Goal: Task Accomplishment & Management: Use online tool/utility

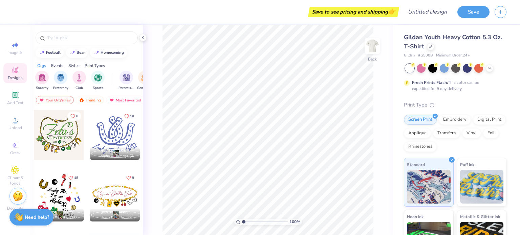
scroll to position [34, 0]
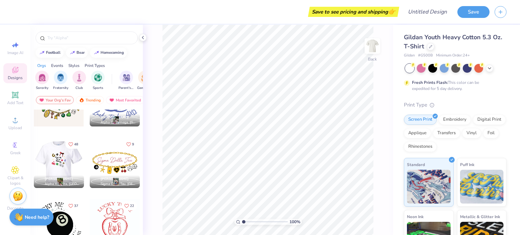
click at [34, 167] on div at bounding box center [9, 163] width 50 height 50
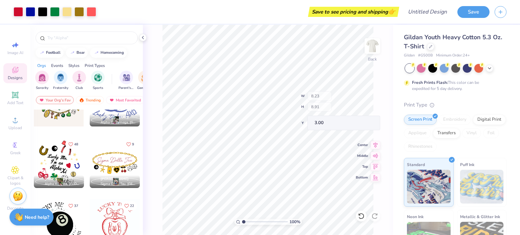
type input "8.23"
type input "8.91"
type input "1.64"
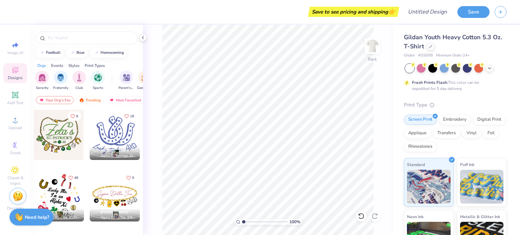
click at [50, 196] on div at bounding box center [59, 197] width 50 height 50
click at [66, 35] on input "text" at bounding box center [90, 38] width 87 height 7
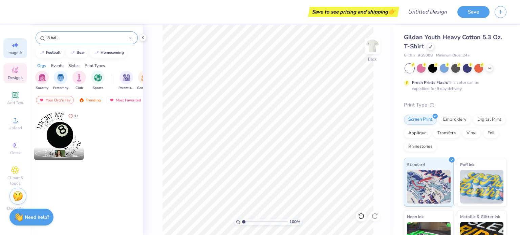
type input "8 ball"
click at [18, 51] on span "Image AI" at bounding box center [15, 52] width 16 height 5
select select "4"
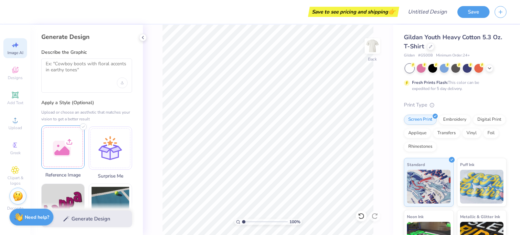
click at [69, 145] on div at bounding box center [62, 147] width 43 height 43
click at [91, 73] on textarea at bounding box center [87, 69] width 82 height 17
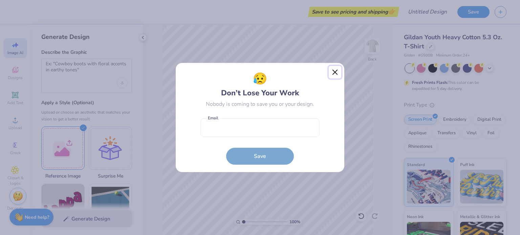
click at [334, 69] on button "Close" at bounding box center [335, 72] width 13 height 13
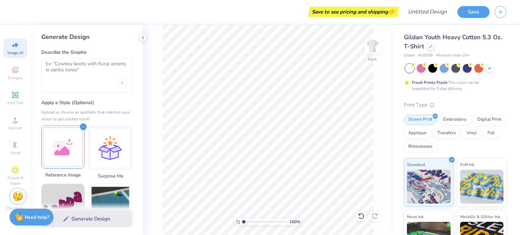
click at [67, 152] on div at bounding box center [62, 147] width 43 height 43
click at [72, 152] on div at bounding box center [62, 147] width 43 height 43
click at [70, 79] on div at bounding box center [86, 76] width 91 height 34
click at [81, 63] on textarea at bounding box center [87, 69] width 82 height 17
type textarea "i"
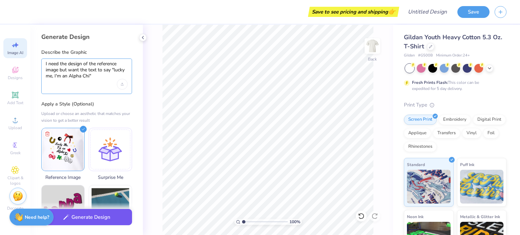
type textarea "I need the design of the reference image but want the text to say "lucky me, I'…"
click at [101, 215] on button "Generate Design" at bounding box center [86, 217] width 91 height 17
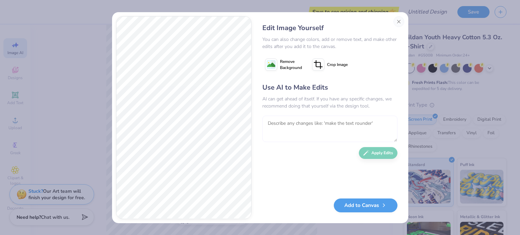
click at [295, 128] on textarea at bounding box center [329, 129] width 135 height 26
click at [280, 123] on textarea "To enrich screen reader interactions, please activate Accessibility in Grammarl…" at bounding box center [329, 129] width 135 height 26
click at [336, 132] on textarea "c" at bounding box center [329, 129] width 135 height 26
click at [283, 129] on textarea "c" at bounding box center [329, 129] width 135 height 26
click at [285, 126] on textarea "c" at bounding box center [329, 129] width 135 height 26
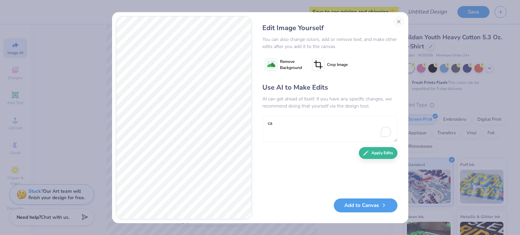
type textarea "c"
click at [288, 125] on textarea "c" at bounding box center [329, 129] width 135 height 26
click at [280, 125] on textarea "c" at bounding box center [329, 129] width 135 height 26
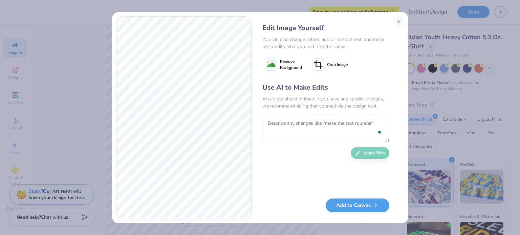
click at [272, 126] on textarea "To enrich screen reader interactions, please activate Accessibility in Grammarl…" at bounding box center [325, 129] width 127 height 26
type textarea "c"
type textarea "instead of the u on the ball can you put an 8?"
click at [364, 155] on button "Apply Edits" at bounding box center [370, 152] width 39 height 12
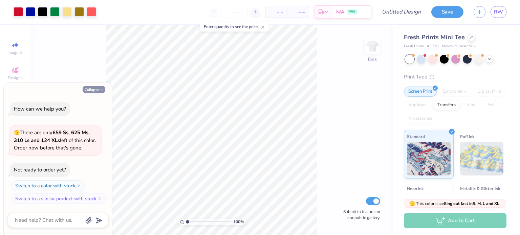
click at [99, 90] on icon "button" at bounding box center [101, 90] width 4 height 4
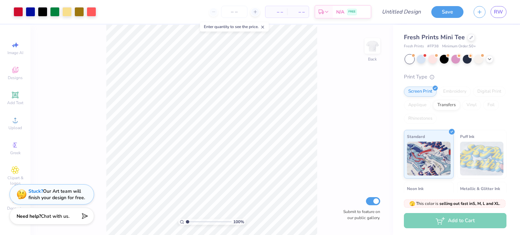
click at [55, 221] on div "Need help? Chat with us." at bounding box center [51, 216] width 85 height 17
type textarea "x"
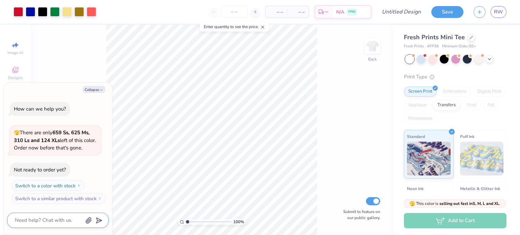
click at [55, 221] on textarea at bounding box center [48, 220] width 69 height 9
type textarea "c"
type textarea "x"
type textarea "ca"
type textarea "x"
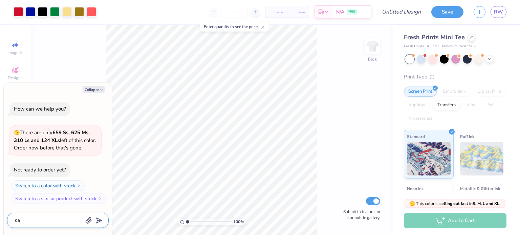
type textarea "can"
type textarea "x"
type textarea "can"
type textarea "x"
type textarea "can w"
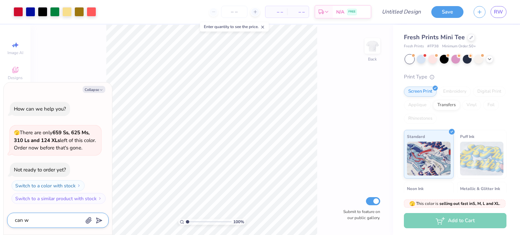
type textarea "x"
type textarea "can we"
type textarea "x"
type textarea "can we"
type textarea "x"
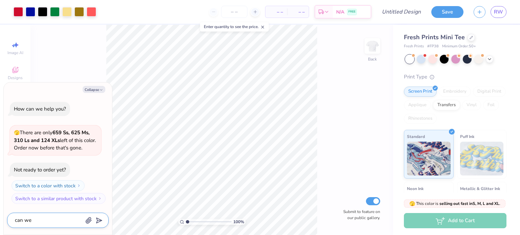
type textarea "can we c"
type textarea "x"
type textarea "can we ch"
type textarea "x"
type textarea "can we cha"
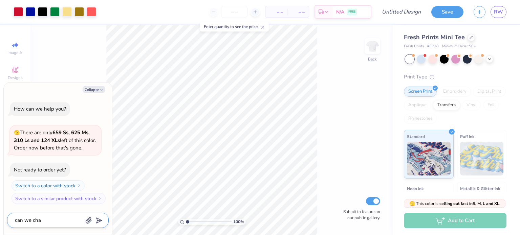
type textarea "x"
type textarea "can we chan"
type textarea "x"
type textarea "can we chang"
type textarea "x"
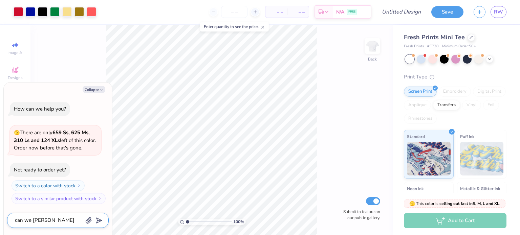
type textarea "can we chang"
type textarea "x"
type textarea "can we chang e"
type textarea "x"
type textarea "can we chang"
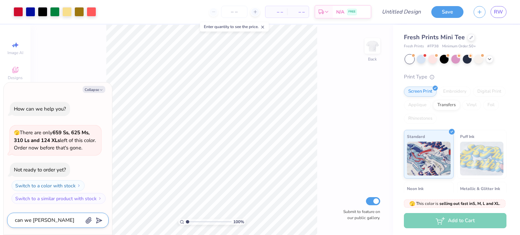
type textarea "x"
type textarea "can we chang"
type textarea "x"
type textarea "can we change"
type textarea "x"
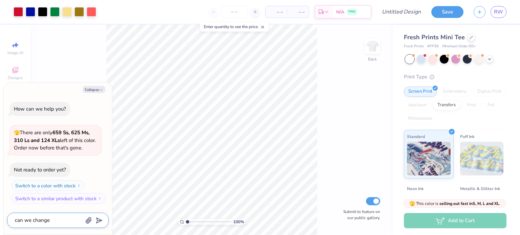
type textarea "can we change"
type textarea "x"
type textarea "can we change th"
type textarea "x"
type textarea "can we change thi"
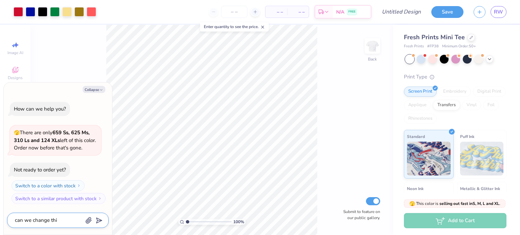
type textarea "x"
type textarea "can we change this"
type textarea "x"
type textarea "can we change this"
type textarea "x"
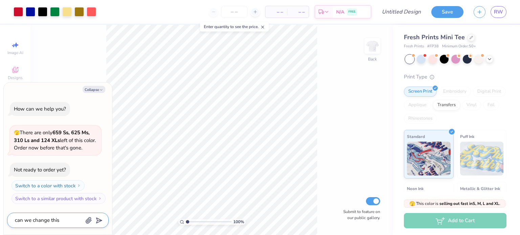
type textarea "can we change this o"
type textarea "x"
type textarea "can we change this"
type textarea "x"
type textarea "can we change this t"
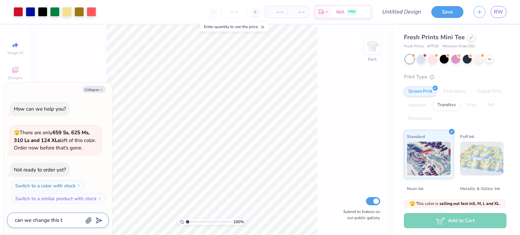
type textarea "x"
type textarea "can we change this to"
type textarea "x"
type textarea "can we change this to"
type textarea "x"
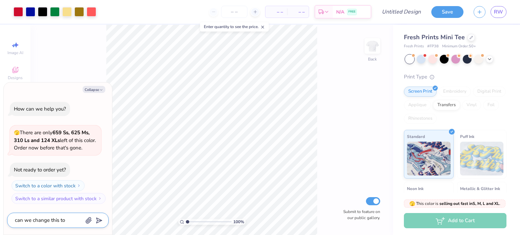
type textarea "can we change this to s"
type textarea "x"
type textarea "can we change this to sa"
type textarea "x"
type textarea "can we change this to say"
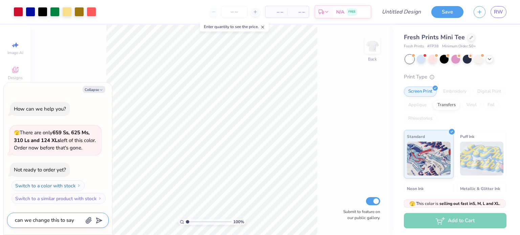
type textarea "x"
type textarea "can we change this to say"
type textarea "x"
type textarea "can we change this to say a"
type textarea "x"
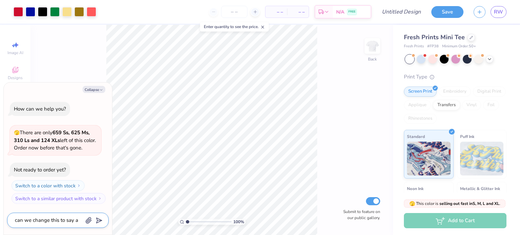
type textarea "can we change this to say al"
type textarea "x"
type textarea "can we change this to say alp"
type textarea "x"
type textarea "can we change this to say alpha"
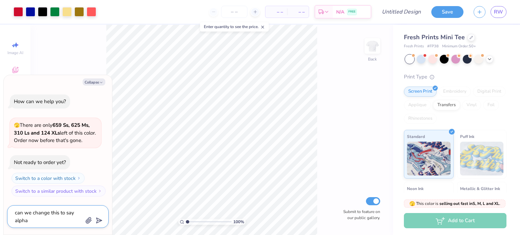
type textarea "x"
type textarea "can we change this to say alpha"
type textarea "x"
type textarea "can we change this to say alpha c"
type textarea "x"
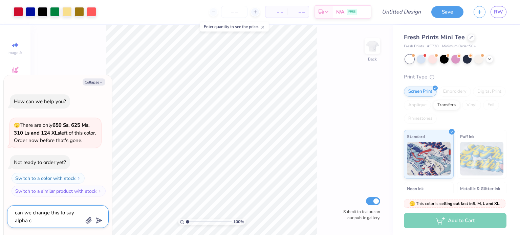
type textarea "can we change this to say alpha ch"
type textarea "x"
type textarea "can we change this to say alpha chi"
type textarea "x"
type textarea "can we change this to say alpha chi?"
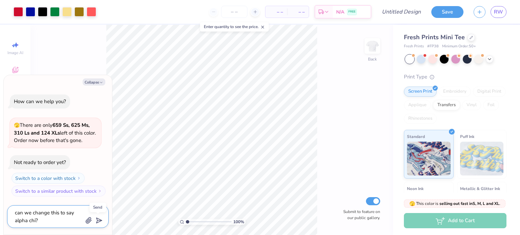
click at [98, 223] on polygon "submit" at bounding box center [98, 221] width 8 height 8
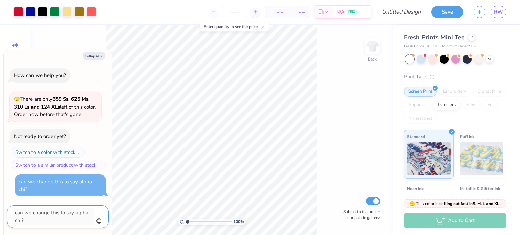
type textarea "x"
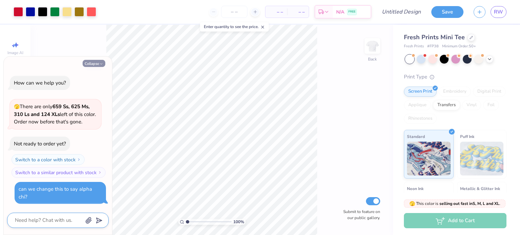
click at [97, 67] on button "Collapse" at bounding box center [94, 63] width 23 height 7
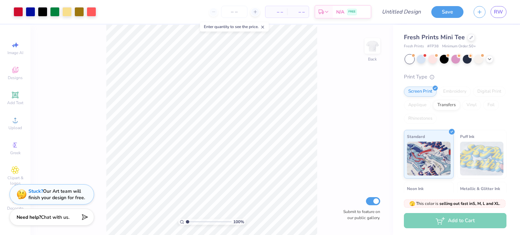
click at [100, 150] on div "100 % Back Submit to feature on our public gallery." at bounding box center [211, 130] width 362 height 211
type textarea "x"
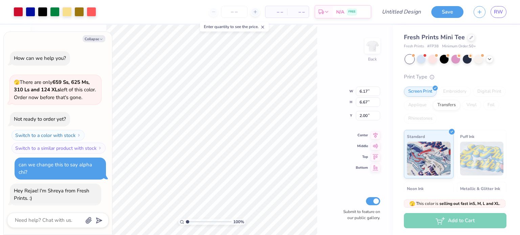
scroll to position [7, 0]
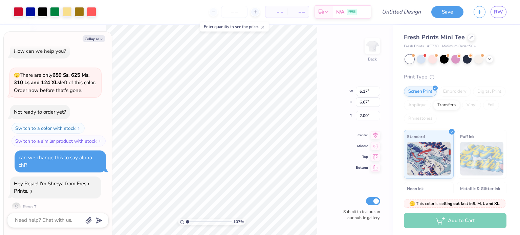
type input "1.06684346657743"
type textarea "x"
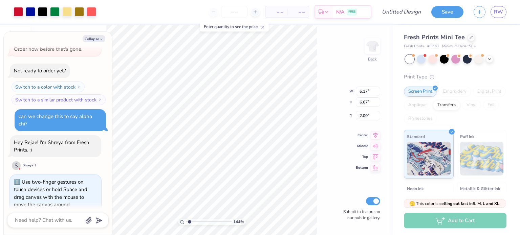
click at [329, 135] on div "144 % Back W 6.17 6.17 " H 6.67 6.67 " Y 2.00 2.00 " Center Middle Top Bottom S…" at bounding box center [211, 130] width 362 height 211
type input "1.43537301432019"
type textarea "x"
type input "1.43537301432019"
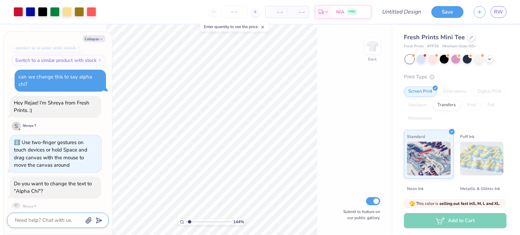
click at [46, 221] on textarea at bounding box center [48, 220] width 69 height 9
type textarea "x"
type textarea "y"
type textarea "x"
type textarea "ye"
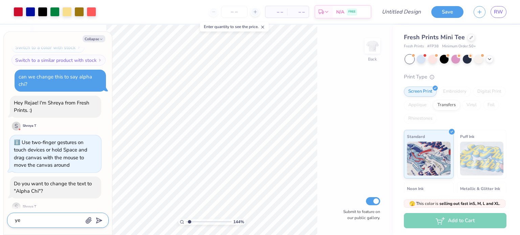
type textarea "x"
type textarea "yes"
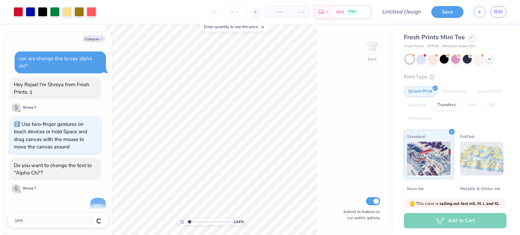
type textarea "x"
click at [59, 222] on textarea at bounding box center [48, 220] width 69 height 9
click at [103, 205] on icon at bounding box center [105, 208] width 6 height 7
click at [67, 218] on textarea at bounding box center [48, 220] width 69 height 9
type textarea "x"
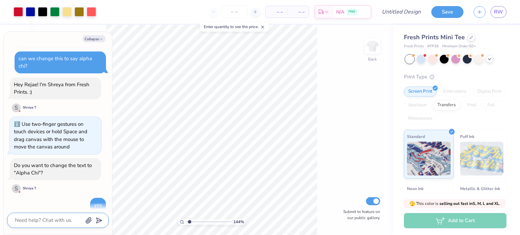
type textarea "i"
type textarea "x"
type textarea "if"
type textarea "x"
type textarea "if"
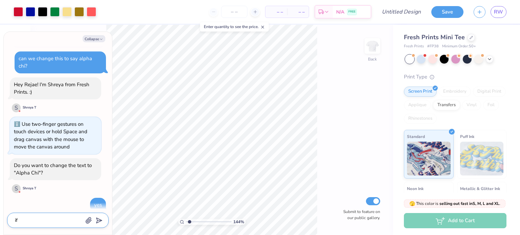
type textarea "x"
type textarea "if t"
type textarea "x"
type textarea "if th"
type textarea "x"
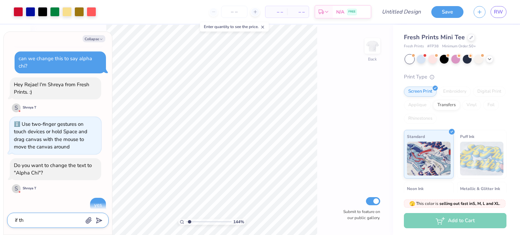
type textarea "if tha"
type textarea "x"
type textarea "if that"
type textarea "x"
type textarea "if that"
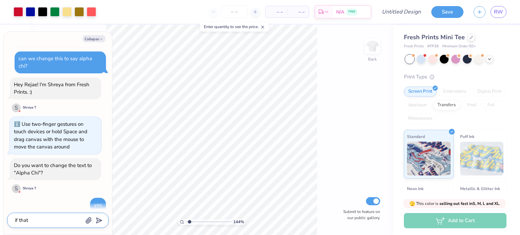
type textarea "x"
type textarea "if that i"
type textarea "x"
type textarea "if that is"
type textarea "x"
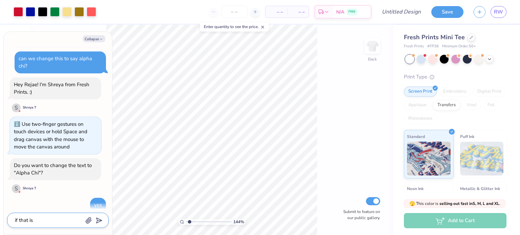
type textarea "if that is"
type textarea "x"
type textarea "if that is p"
type textarea "x"
type textarea "if that is po"
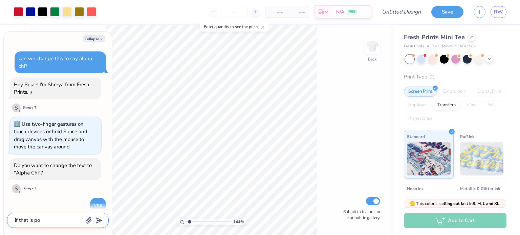
type textarea "x"
type textarea "if that is pos"
type textarea "x"
type textarea "if that is poss"
type textarea "x"
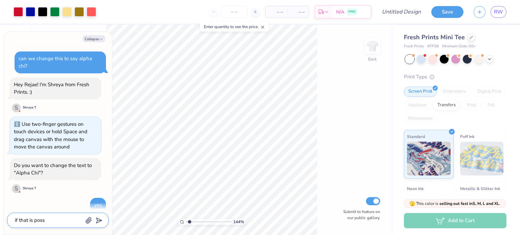
type textarea "if that is possi"
type textarea "x"
type textarea "if that is possib"
type textarea "x"
type textarea "if that is possibl"
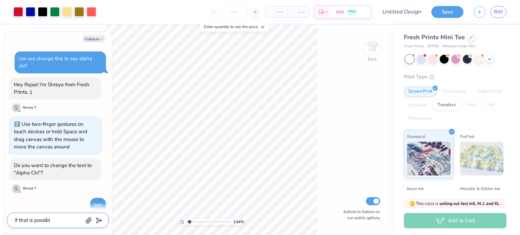
type textarea "x"
type textarea "if that is possible"
type textarea "x"
type textarea "if that is possible"
type textarea "x"
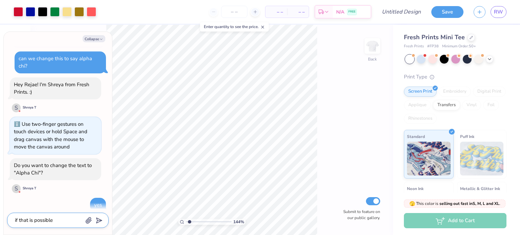
type textarea "if that is possible p"
type textarea "x"
type textarea "if that is possible ple"
type textarea "x"
type textarea "if that is possible plea"
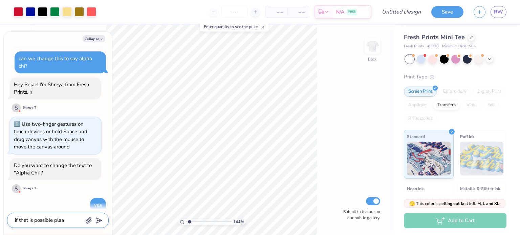
type textarea "x"
type textarea "if that is possible pleas"
type textarea "x"
type textarea "if that is possible please"
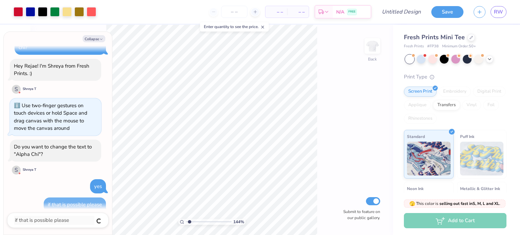
type textarea "x"
type input "1"
click at [96, 38] on button "Collapse" at bounding box center [94, 38] width 23 height 7
type textarea "x"
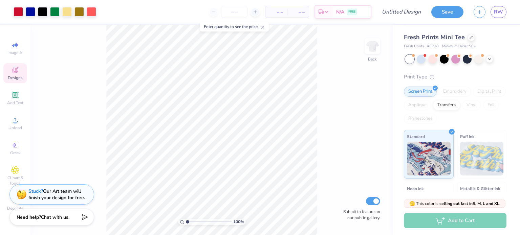
click at [16, 72] on icon at bounding box center [15, 71] width 5 height 4
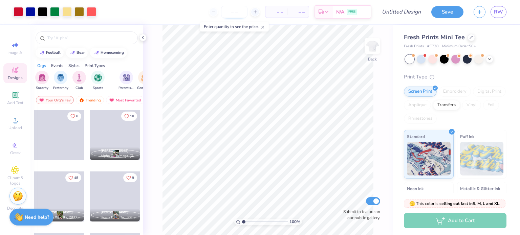
click at [238, 14] on input "number" at bounding box center [234, 12] width 26 height 12
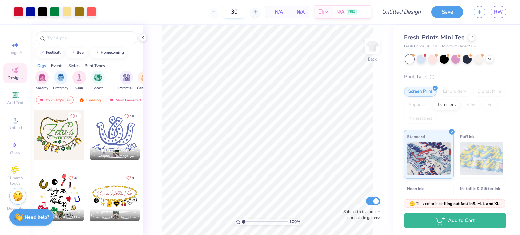
type input "50"
click at [29, 213] on strong "Need help?" at bounding box center [37, 216] width 24 height 6
type textarea "x"
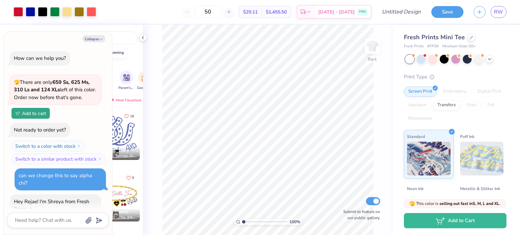
scroll to position [136, 0]
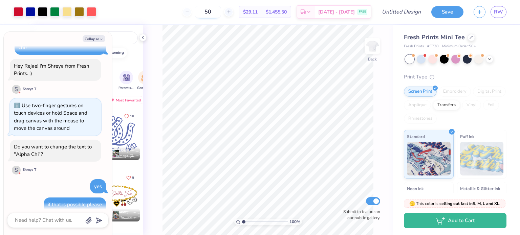
click at [221, 9] on input "50" at bounding box center [208, 12] width 26 height 12
type input "5"
type input "50"
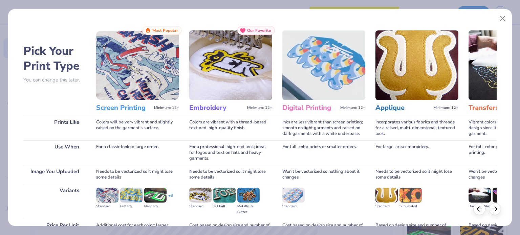
scroll to position [68, 0]
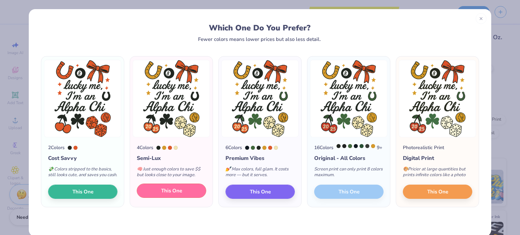
click at [184, 197] on button "This One" at bounding box center [171, 191] width 69 height 14
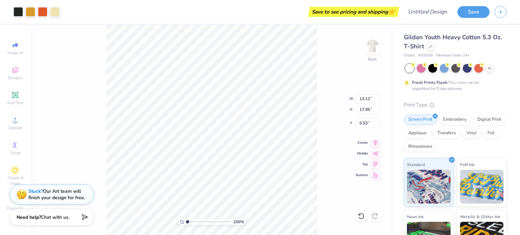
type input "7.45"
type input "10.19"
type input "2.00"
type input "6.82"
type input "9.33"
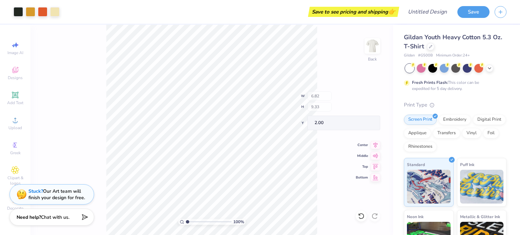
type input "1.97"
type input "1.70"
click at [340, 180] on div "100 % Back W 6.82 6.82 " H 9.33 9.33 " Y 1.70 1.70 " Center Middle Top Bottom" at bounding box center [211, 130] width 362 height 211
type input "1.77"
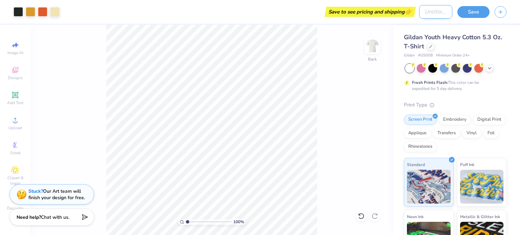
click at [438, 8] on input "Design Title" at bounding box center [435, 12] width 33 height 14
type input "lucky me"
click at [478, 11] on button "Save" at bounding box center [473, 11] width 32 height 12
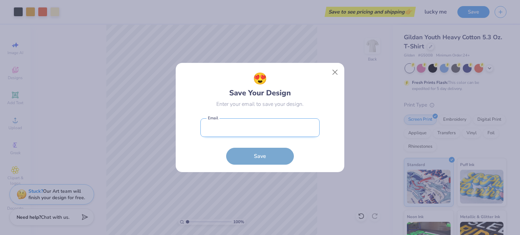
click at [270, 129] on input "email" at bounding box center [259, 127] width 119 height 19
type input "[EMAIL_ADDRESS][DOMAIN_NAME]"
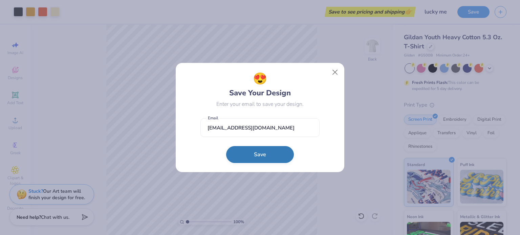
click at [271, 153] on button "Save" at bounding box center [260, 154] width 68 height 17
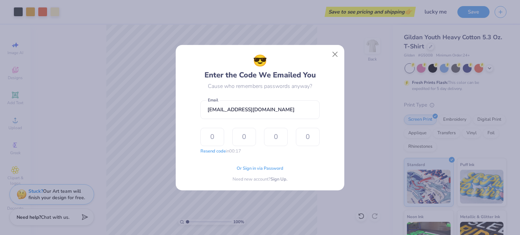
type input "2"
type input "3"
type input "9"
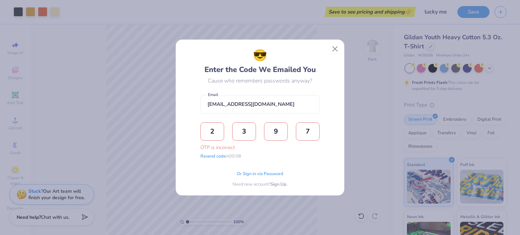
type input "7"
click at [218, 134] on input "2" at bounding box center [212, 132] width 24 height 18
click at [272, 139] on input "9" at bounding box center [276, 132] width 24 height 18
click at [312, 136] on input "7" at bounding box center [308, 132] width 24 height 18
type input "5"
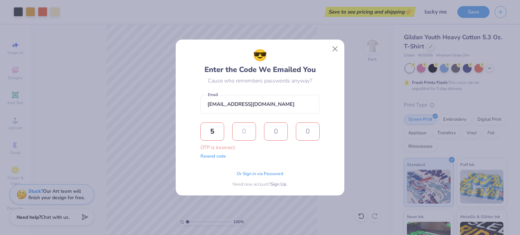
type input "0"
type input "6"
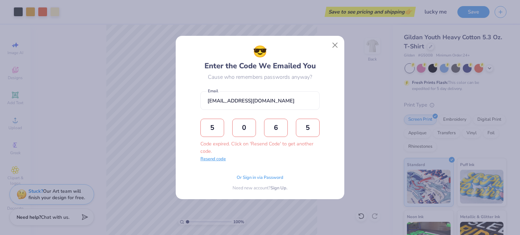
type input "5"
click at [217, 159] on button "Resend code" at bounding box center [212, 159] width 25 height 7
click at [211, 131] on input "text" at bounding box center [212, 128] width 24 height 18
type input "6"
type input "9"
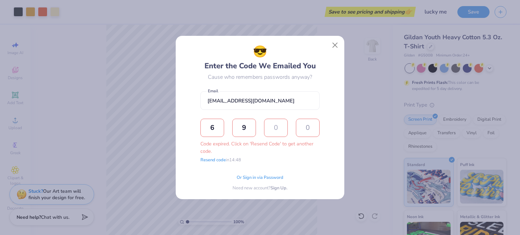
type input "1"
type input "4"
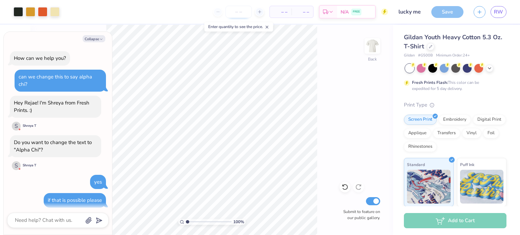
click at [236, 10] on input "number" at bounding box center [238, 12] width 26 height 12
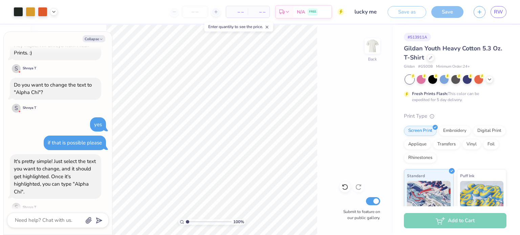
type textarea "x"
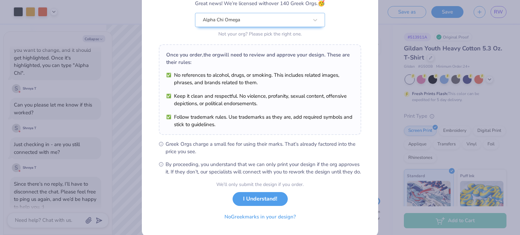
scroll to position [63, 0]
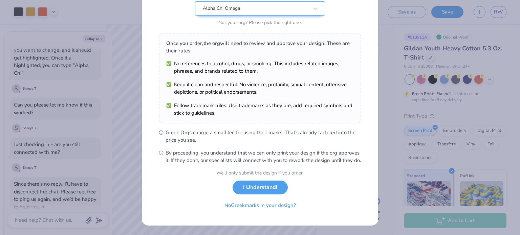
scroll to position [81, 0]
